Goal: Task Accomplishment & Management: Complete application form

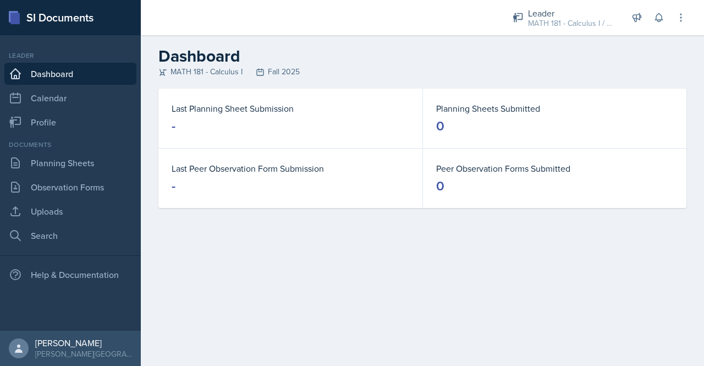
click at [44, 75] on link "Dashboard" at bounding box center [70, 74] width 132 height 22
click at [58, 159] on link "Planning Sheets" at bounding box center [70, 163] width 132 height 22
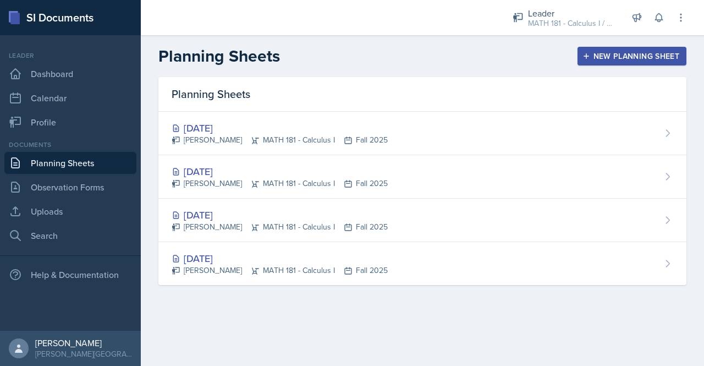
click at [645, 58] on div "New Planning Sheet" at bounding box center [632, 56] width 95 height 9
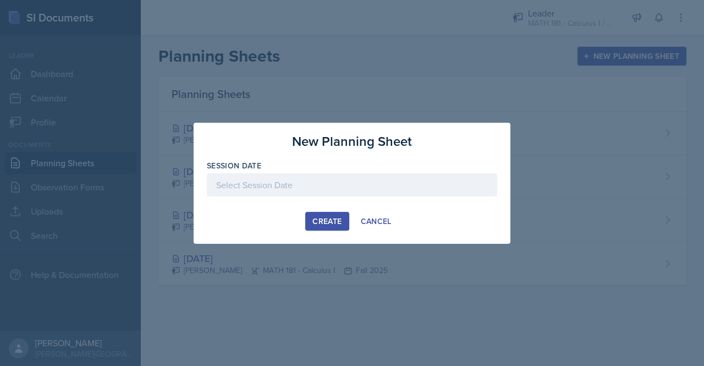
click at [361, 187] on div at bounding box center [352, 184] width 290 height 23
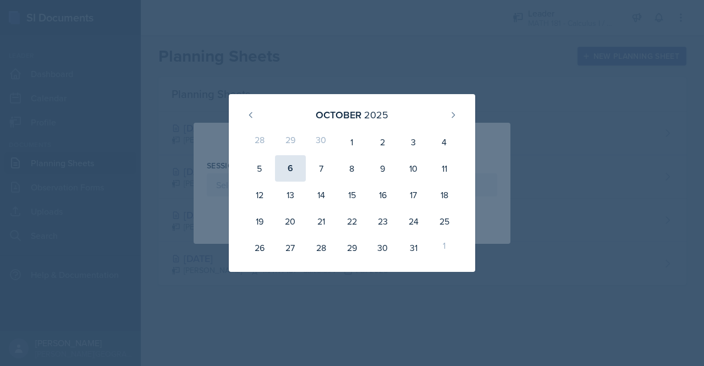
click at [287, 171] on div "6" at bounding box center [290, 168] width 31 height 26
type input "[DATE]"
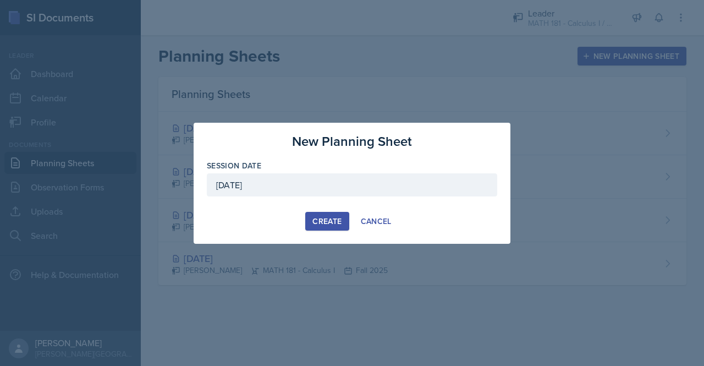
click at [336, 221] on div "Create" at bounding box center [327, 221] width 29 height 9
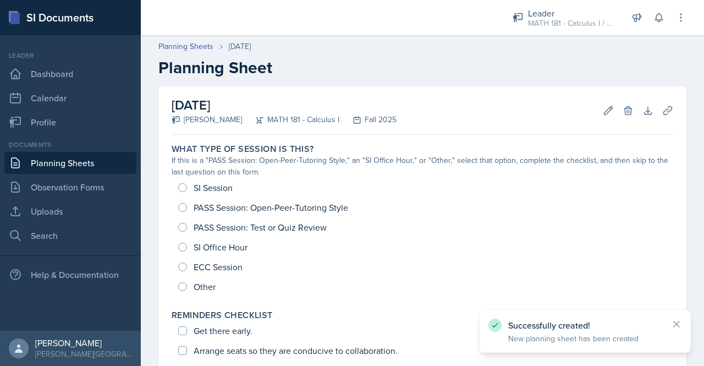
scroll to position [101, 0]
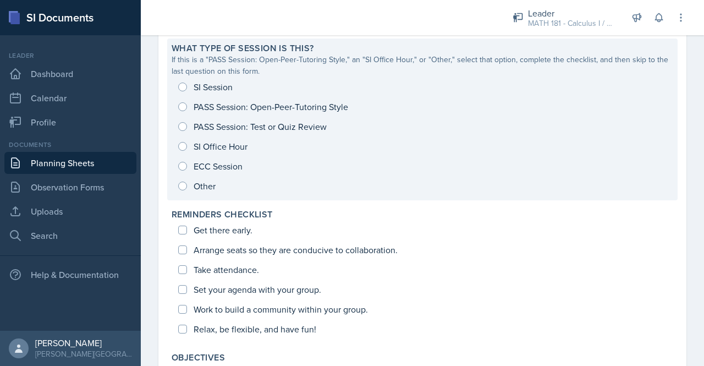
click at [187, 114] on div "SI Session PASS Session: Open-Peer-Tutoring Style PASS Session: Test or Quiz Re…" at bounding box center [423, 136] width 502 height 119
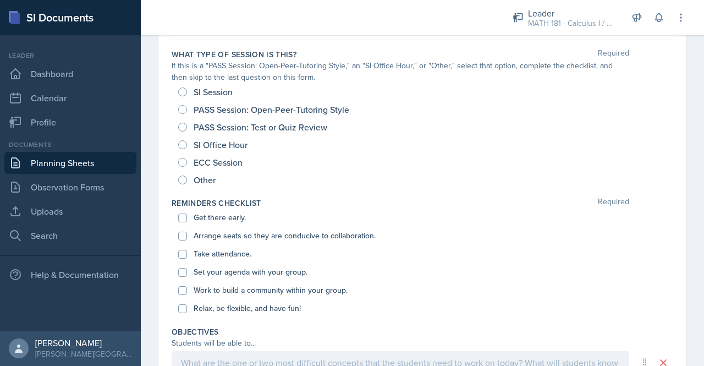
click at [182, 107] on input "PASS Session: Open-Peer-Tutoring Style" at bounding box center [182, 109] width 9 height 9
radio input "true"
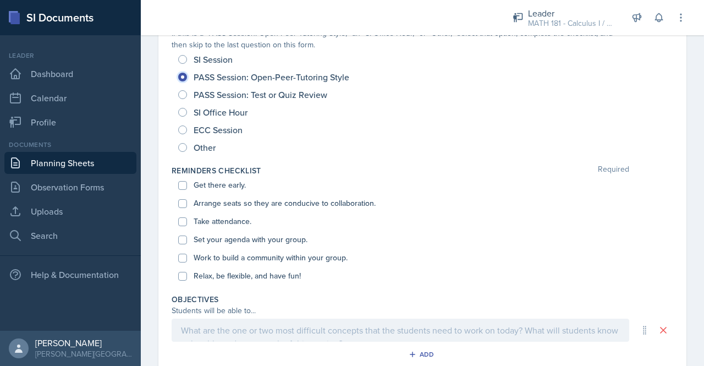
scroll to position [138, 0]
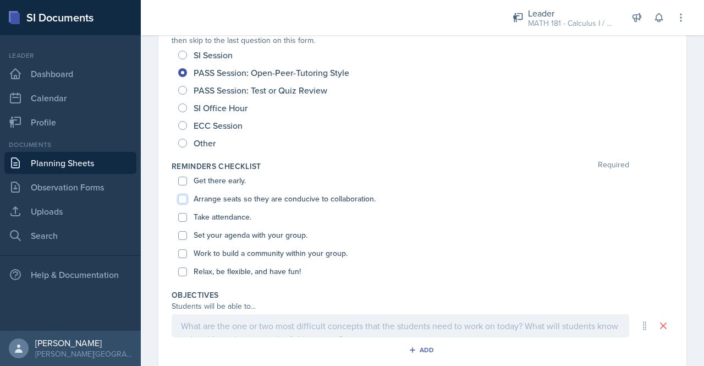
click at [183, 196] on input "Arrange seats so they are conducive to collaboration." at bounding box center [182, 199] width 9 height 9
checkbox input "true"
click at [179, 180] on input "Get there early." at bounding box center [182, 181] width 9 height 9
checkbox input "true"
click at [182, 214] on input "Take attendance." at bounding box center [182, 217] width 9 height 9
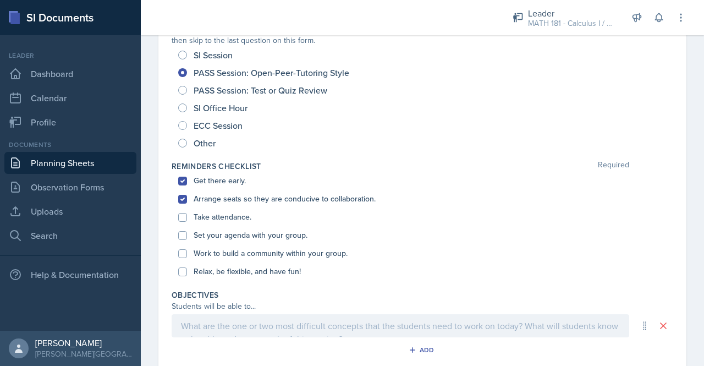
checkbox input "true"
click at [182, 239] on input "Set your agenda with your group." at bounding box center [182, 235] width 9 height 9
checkbox input "true"
click at [183, 267] on input "Relax, be flexible, and have fun!" at bounding box center [182, 271] width 9 height 9
checkbox input "true"
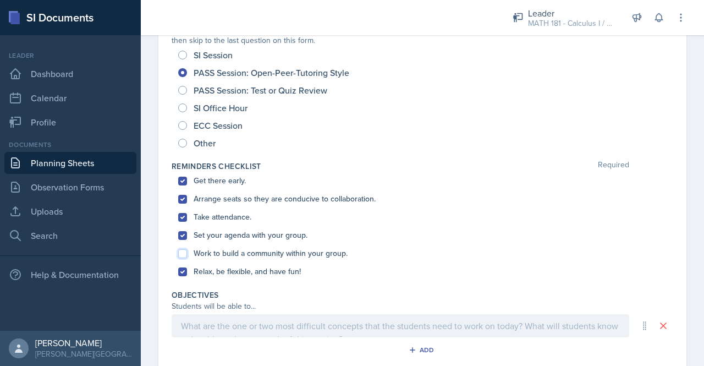
click at [184, 253] on input "Work to build a community within your group." at bounding box center [182, 253] width 9 height 9
checkbox input "true"
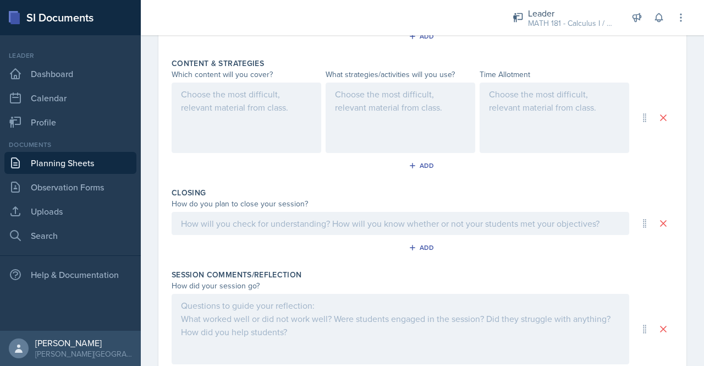
scroll to position [512, 0]
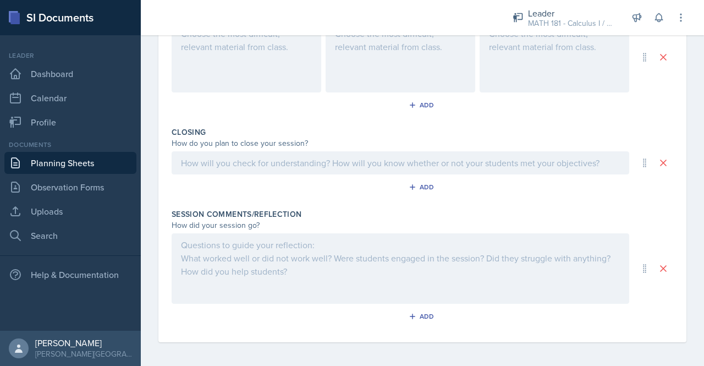
click at [589, 274] on div at bounding box center [401, 268] width 458 height 70
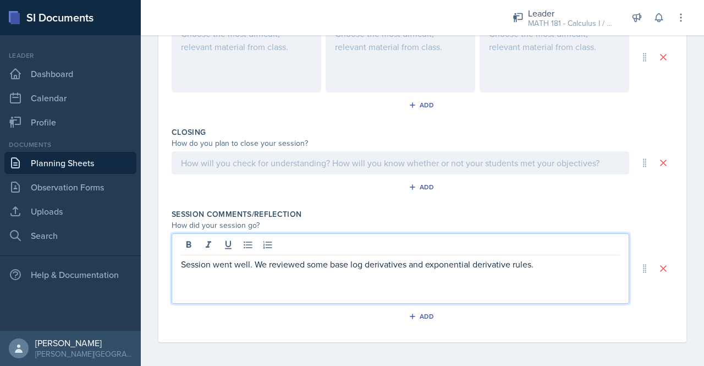
click at [299, 204] on div "Session Comments/Reflection How did your session go? Session went well. We revi…" at bounding box center [423, 268] width 502 height 129
click at [186, 245] on div "Session went well. We reviewed some base log derivatives and exponential deriva…" at bounding box center [401, 268] width 458 height 70
click at [550, 262] on p "The session went well. We reviewed some base log derivatives and exponential de…" at bounding box center [400, 263] width 439 height 13
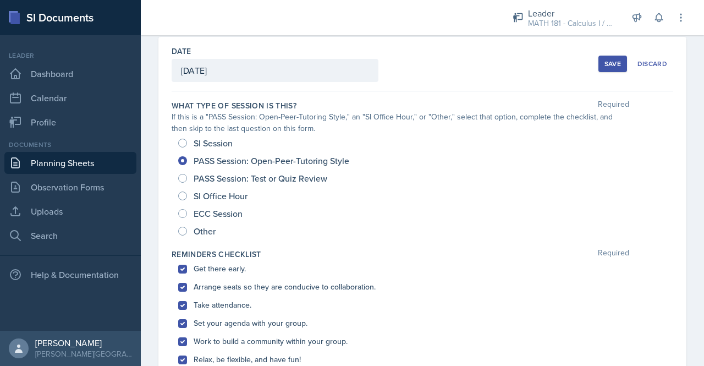
scroll to position [0, 0]
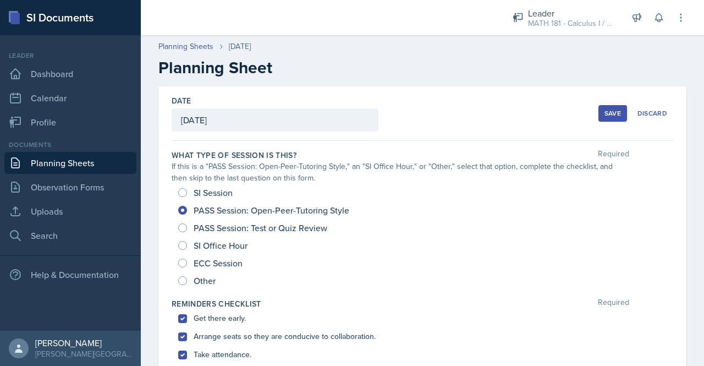
click at [606, 113] on div "Save" at bounding box center [613, 113] width 17 height 9
